Goal: Task Accomplishment & Management: Manage account settings

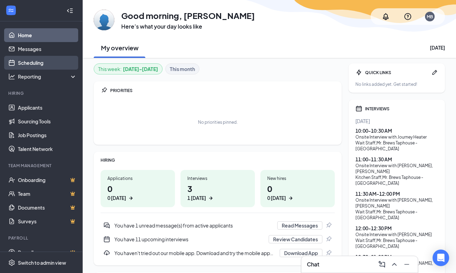
click at [43, 65] on link "Scheduling" at bounding box center [47, 63] width 59 height 14
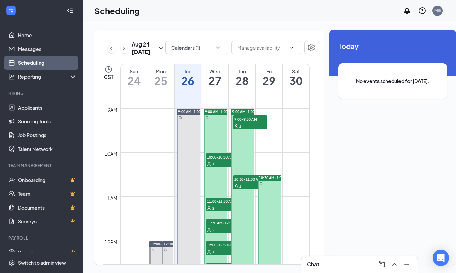
scroll to position [378, 0]
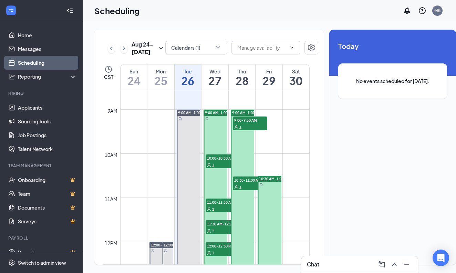
click at [221, 115] on span "9:00 AM-1:00 PM" at bounding box center [219, 112] width 29 height 5
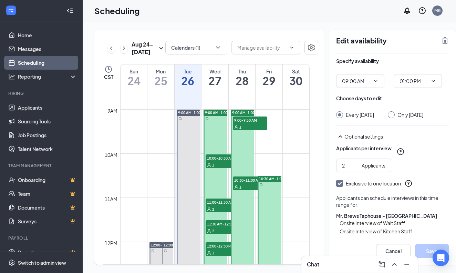
click at [388, 115] on input "Only [DATE]" at bounding box center [390, 113] width 5 height 5
radio input "true"
radio input "false"
click at [373, 81] on icon "ChevronDown" at bounding box center [376, 81] width 6 height 6
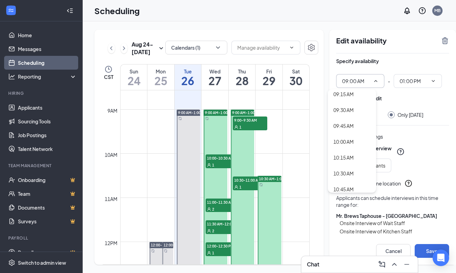
scroll to position [591, 0]
click at [351, 142] on div "10:00 AM" at bounding box center [344, 140] width 20 height 8
type input "10:00 AM"
type input "02:00 PM"
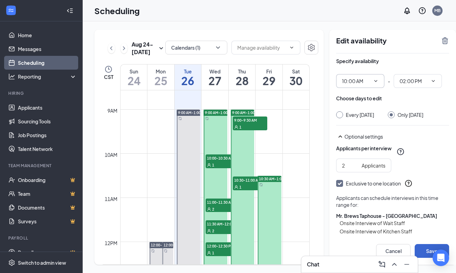
click at [423, 253] on button "Save" at bounding box center [432, 251] width 34 height 14
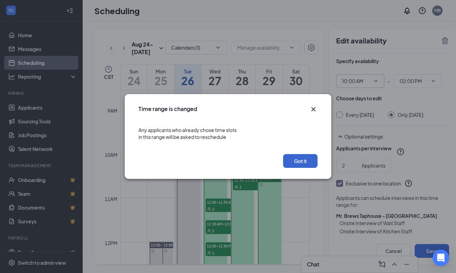
click at [301, 162] on button "Got it" at bounding box center [300, 161] width 34 height 14
